Goal: Task Accomplishment & Management: Use online tool/utility

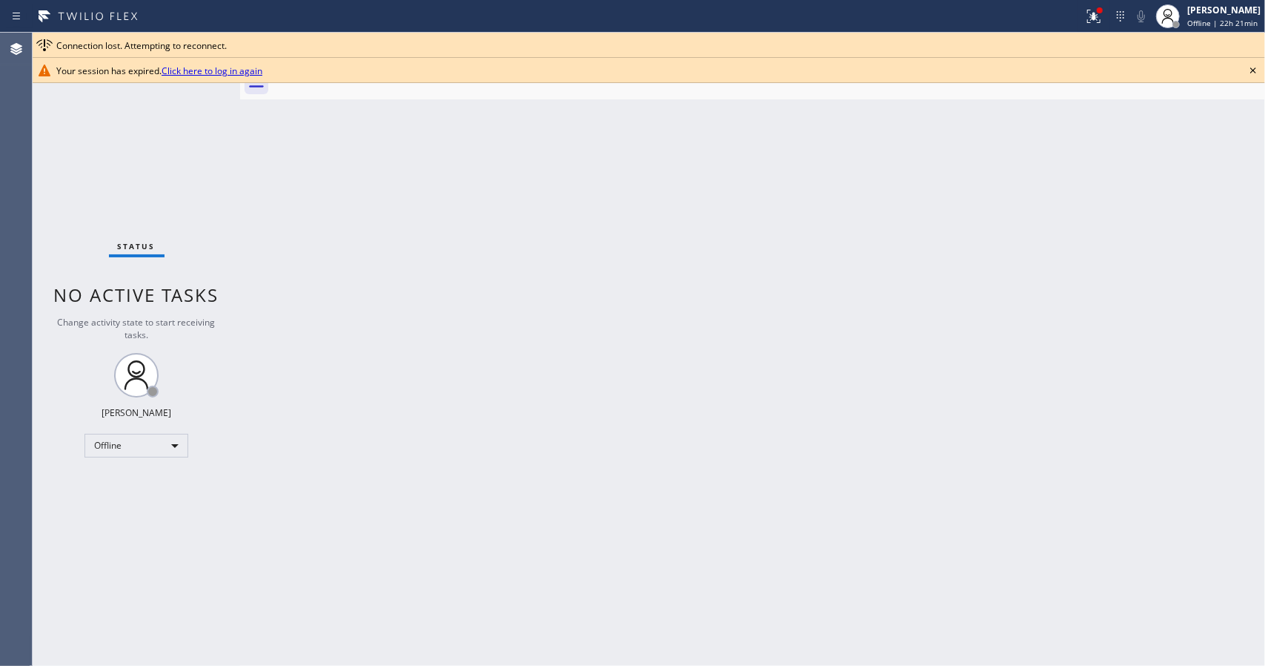
click at [219, 72] on link "Click here to log in again" at bounding box center [212, 70] width 101 height 13
